Goal: Information Seeking & Learning: Learn about a topic

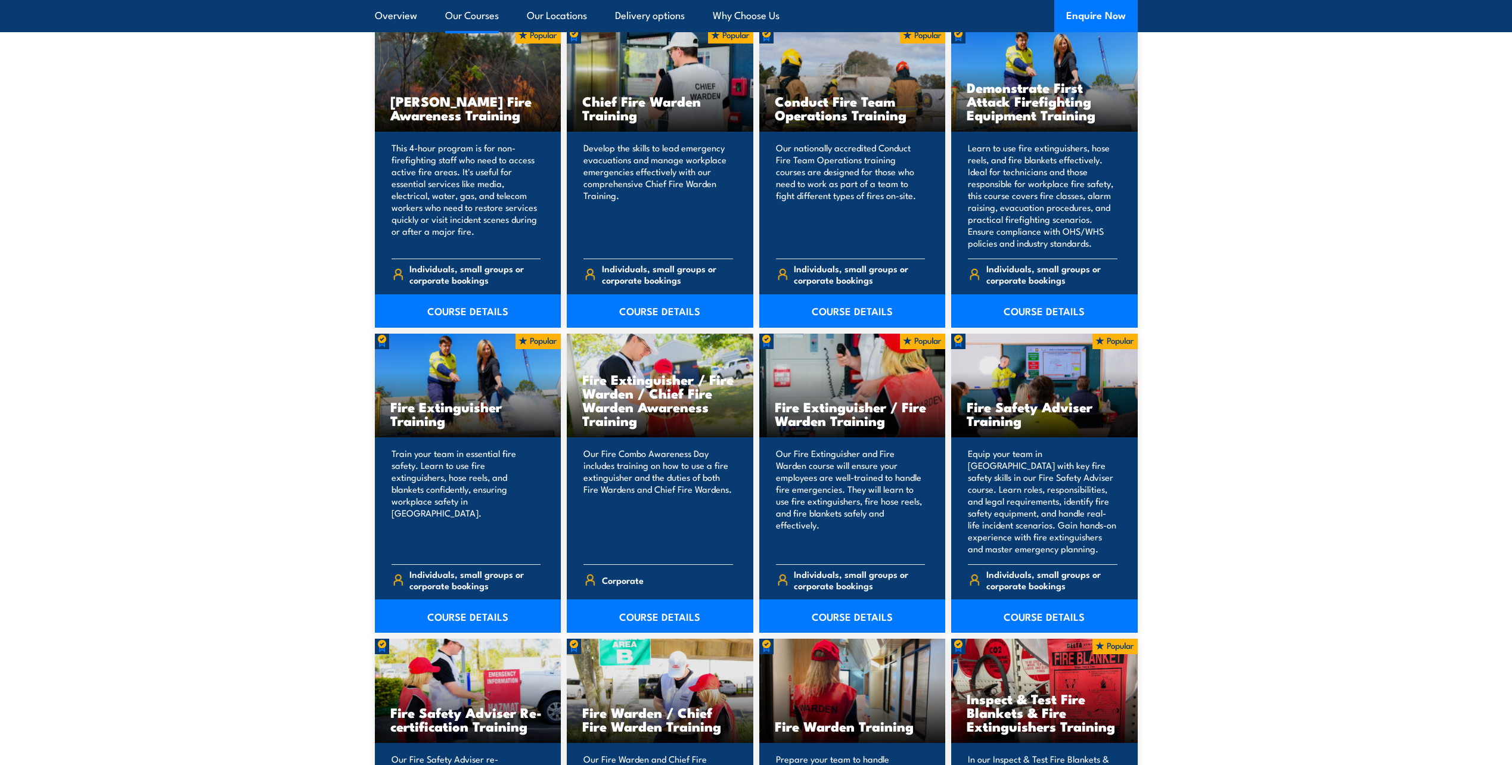
scroll to position [1013, 0]
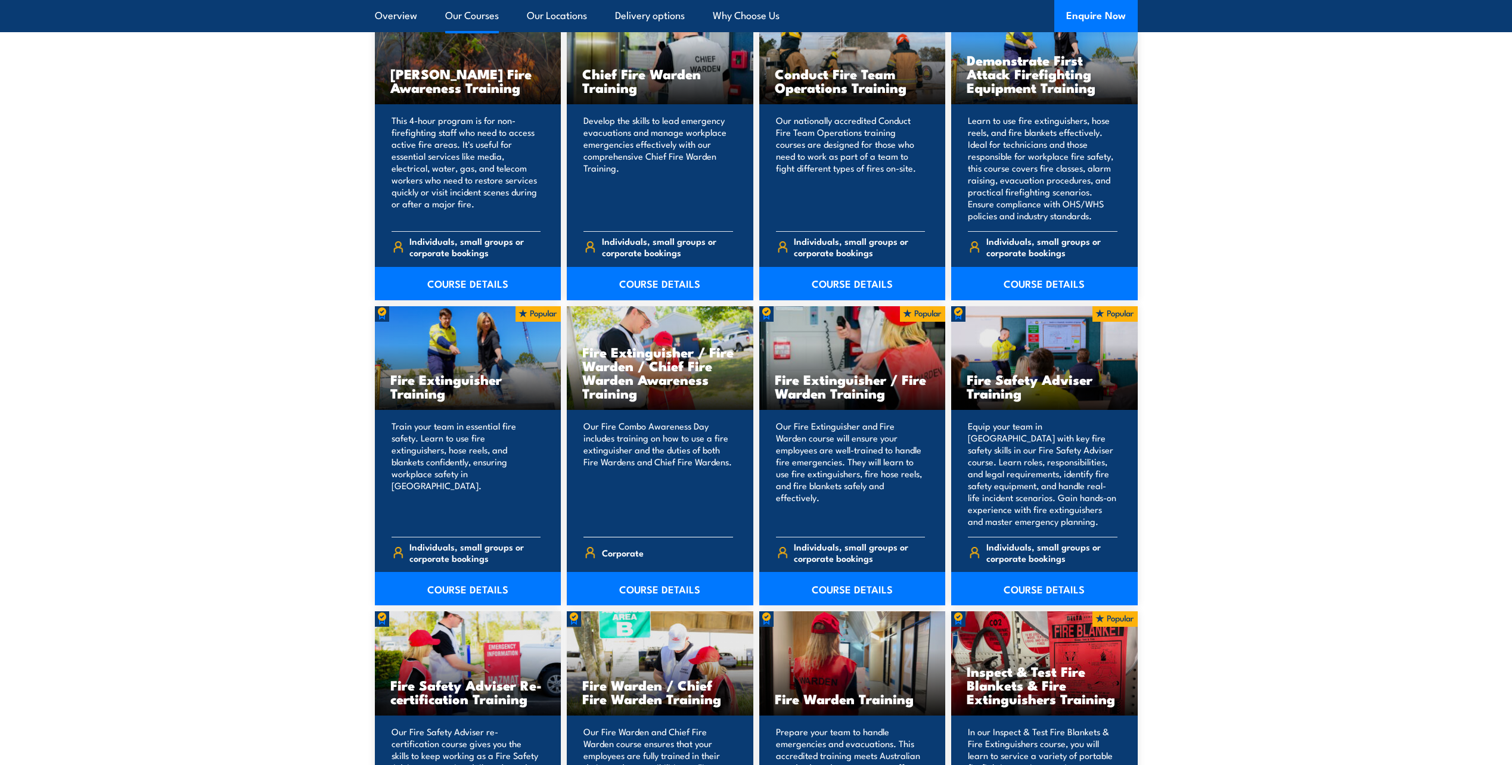
click at [638, 430] on p "Our Fire Combo Awareness Day includes training on how to use a fire extinguishe…" at bounding box center [658, 473] width 150 height 107
click at [639, 374] on h3 "Fire Extinguisher / Fire Warden / Chief Fire Warden Awareness Training" at bounding box center [660, 372] width 156 height 55
click at [651, 586] on link "COURSE DETAILS" at bounding box center [660, 588] width 187 height 33
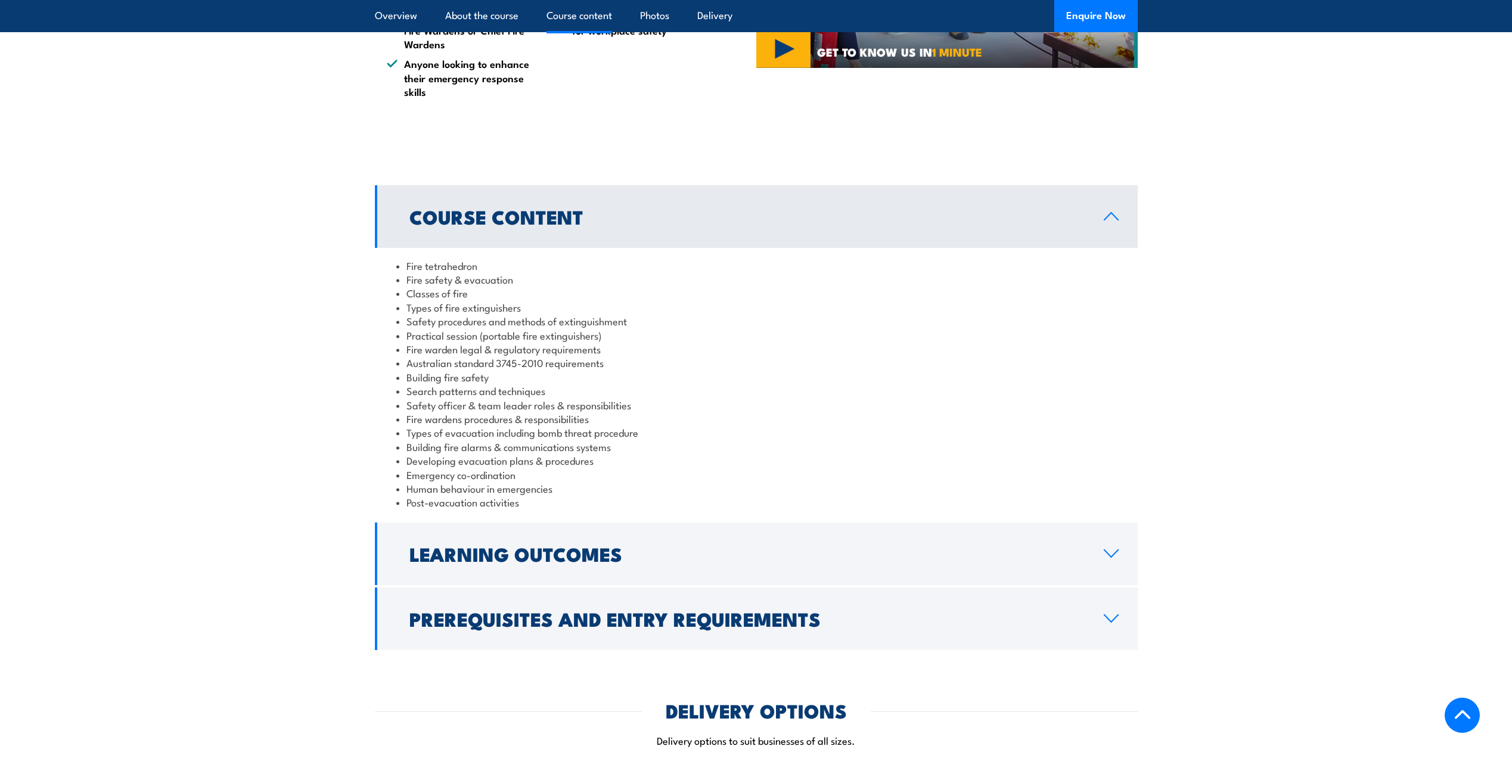
scroll to position [954, 0]
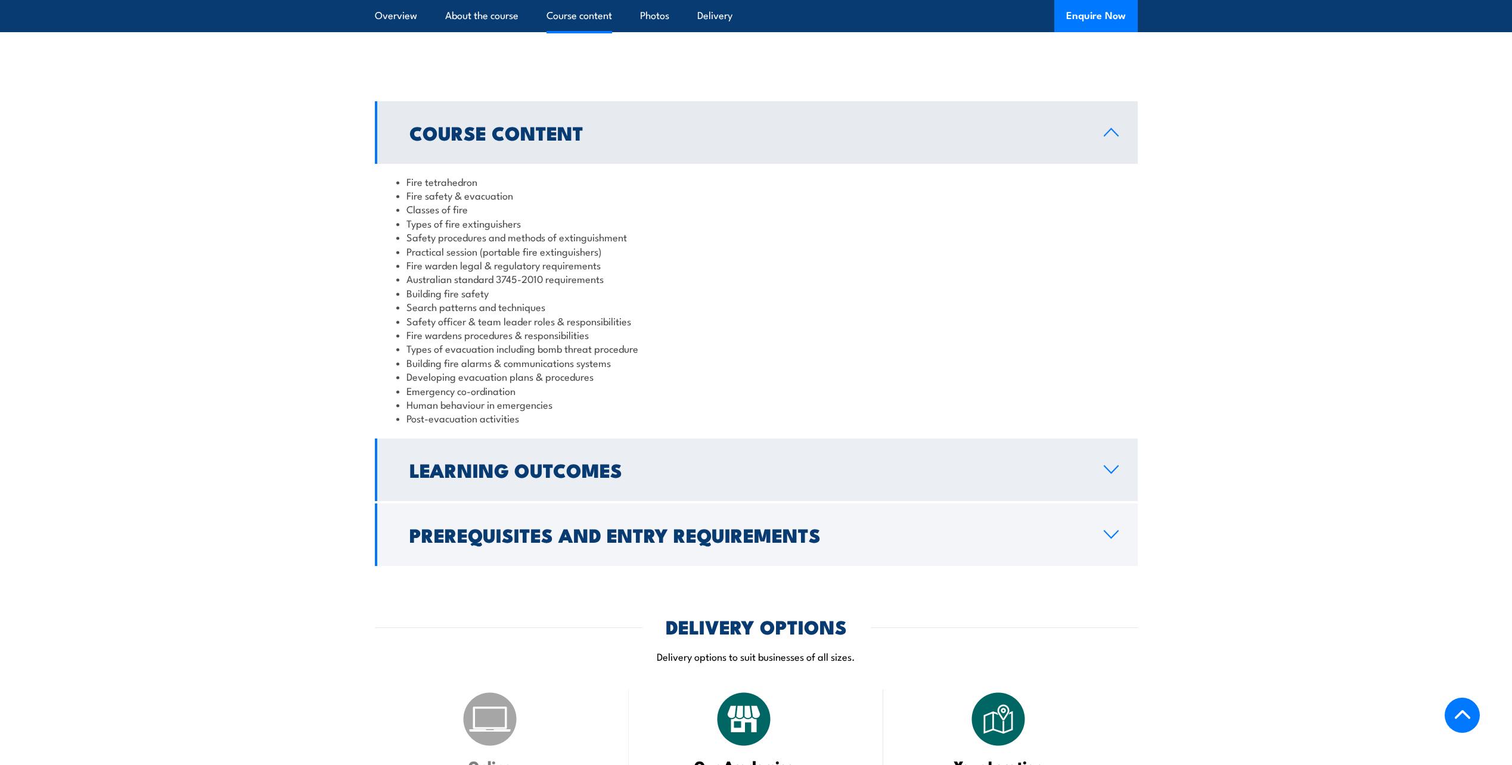
click at [594, 448] on link "Learning Outcomes" at bounding box center [756, 470] width 763 height 63
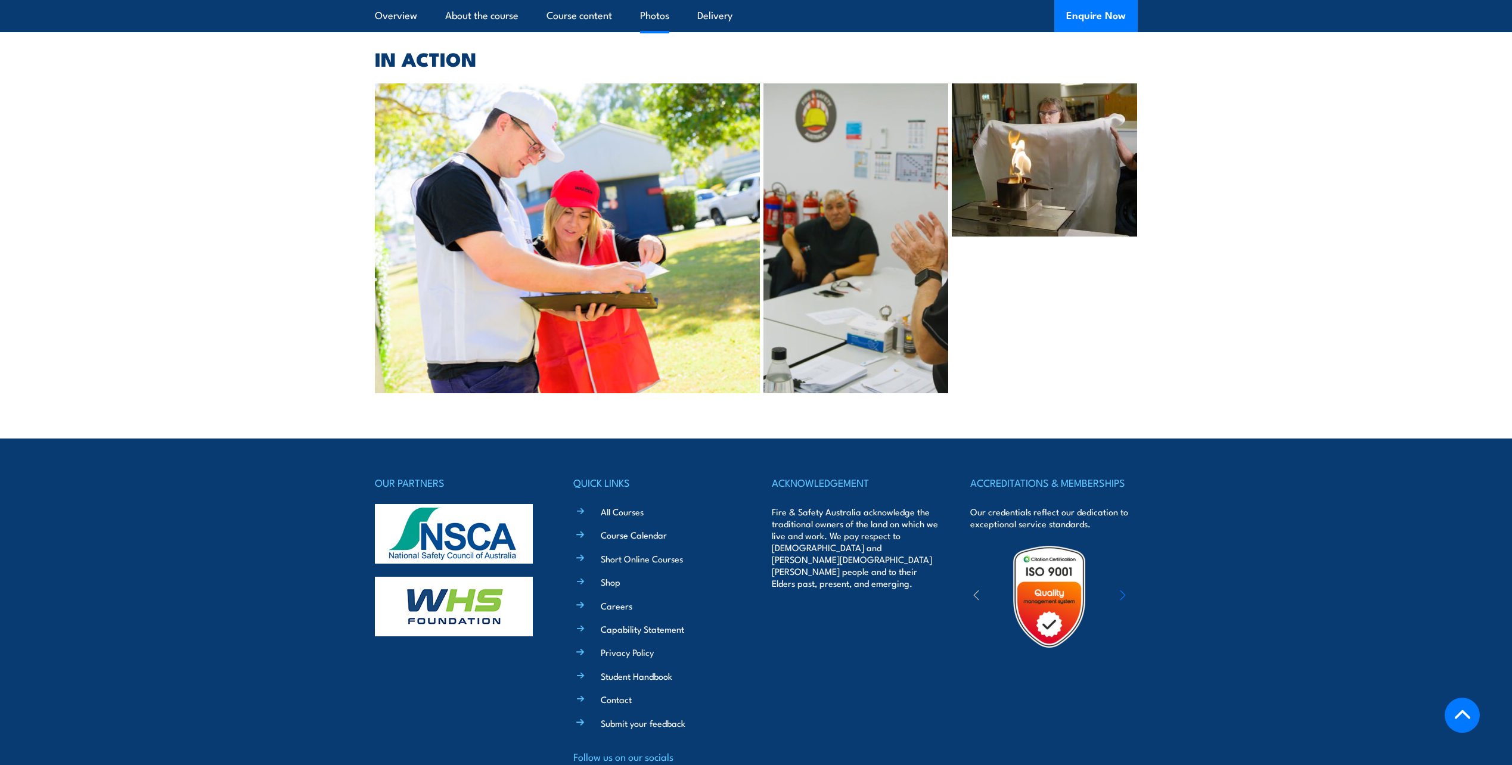
scroll to position [2226, 0]
